Goal: Task Accomplishment & Management: Use online tool/utility

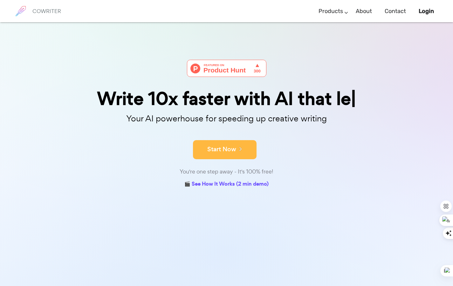
click at [225, 150] on button "Start Now" at bounding box center [225, 149] width 64 height 19
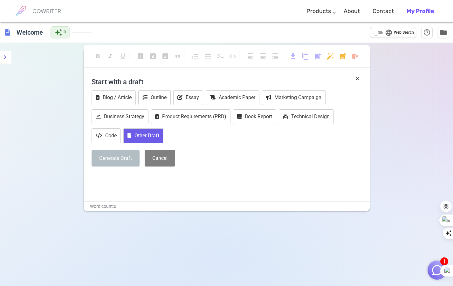
click at [156, 132] on button "Other Draft" at bounding box center [143, 135] width 40 height 15
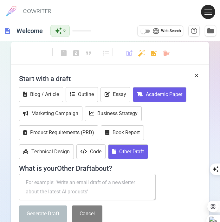
click at [153, 97] on button "Academic Paper" at bounding box center [160, 94] width 54 height 15
